Goal: Information Seeking & Learning: Learn about a topic

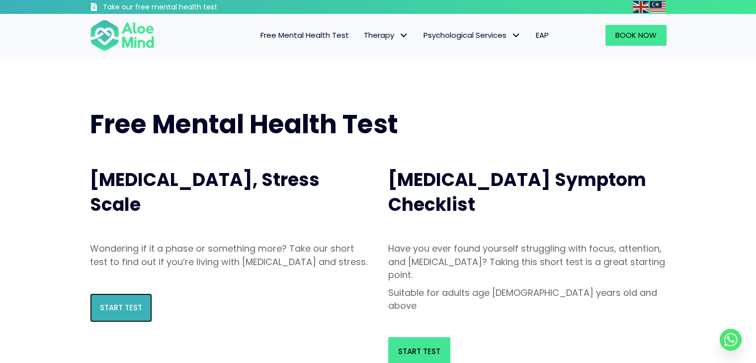
click at [127, 322] on link "Start Test" at bounding box center [121, 307] width 62 height 29
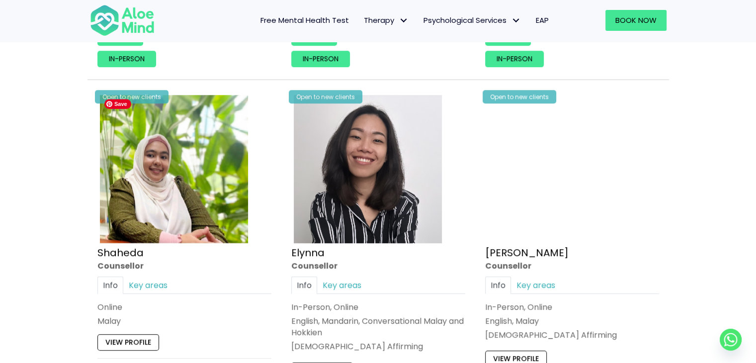
scroll to position [913, 0]
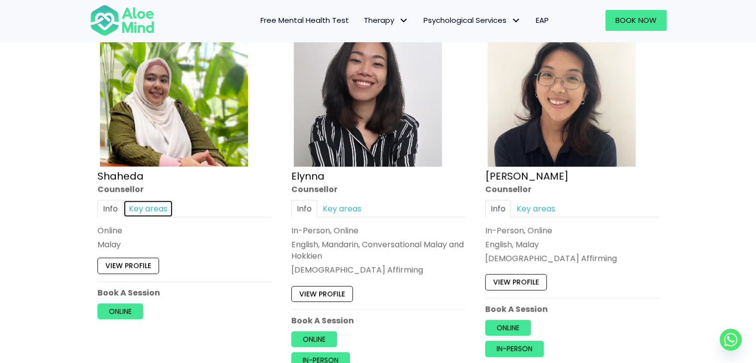
click at [152, 211] on link "Key areas" at bounding box center [148, 208] width 50 height 17
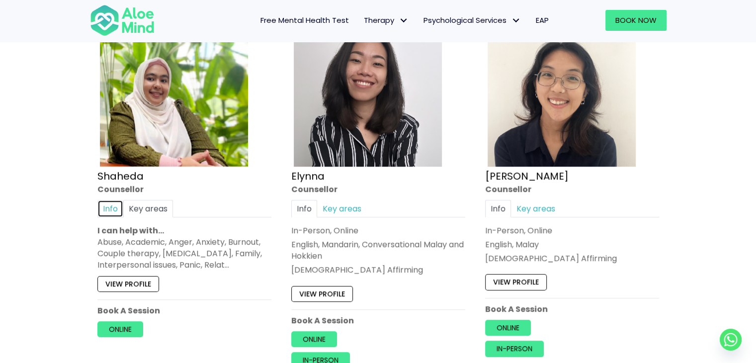
click at [112, 205] on link "Info" at bounding box center [110, 208] width 26 height 17
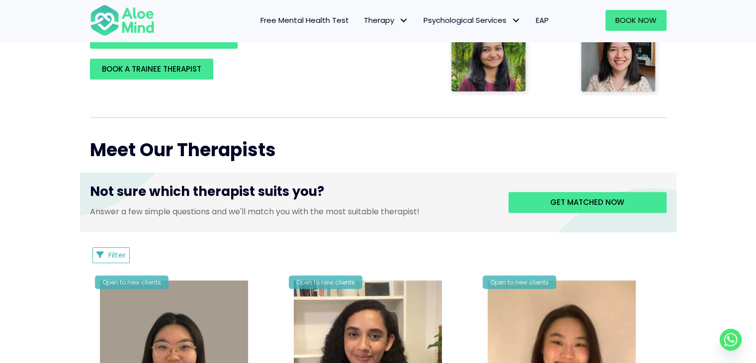
scroll to position [284, 0]
